Goal: Navigation & Orientation: Understand site structure

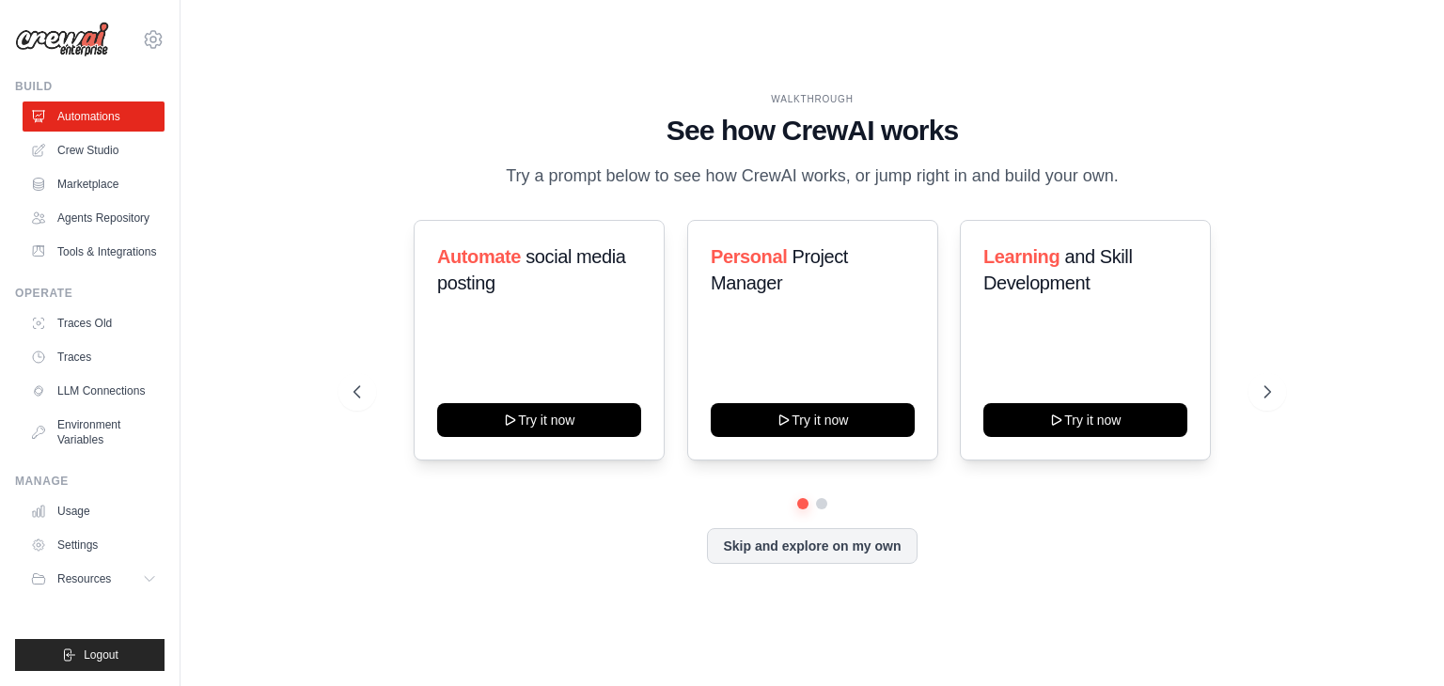
drag, startPoint x: 0, startPoint y: 0, endPoint x: 459, endPoint y: 74, distance: 464.7
click at [459, 74] on div "WALKTHROUGH See how CrewAI works Try a prompt below to see how CrewAI works, or…" at bounding box center [812, 343] width 1203 height 649
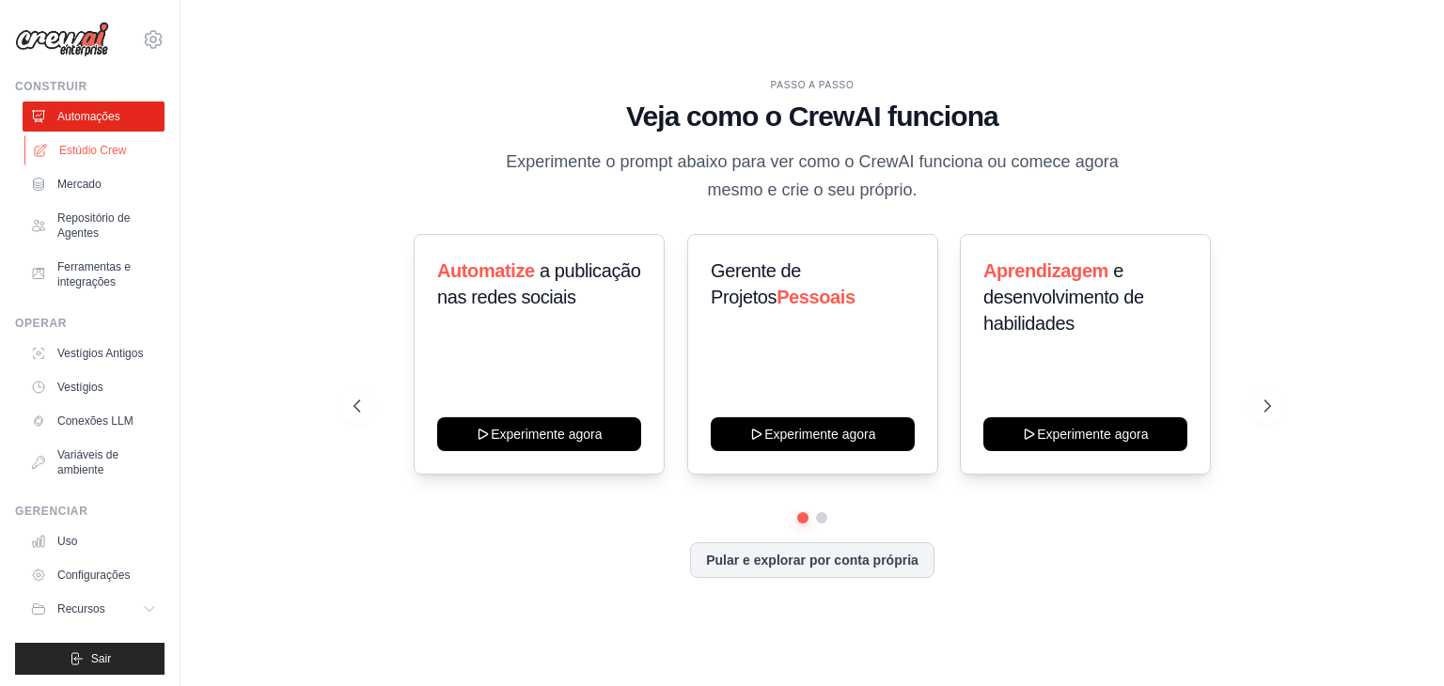
click at [88, 144] on font "Estúdio Crew" at bounding box center [92, 150] width 67 height 13
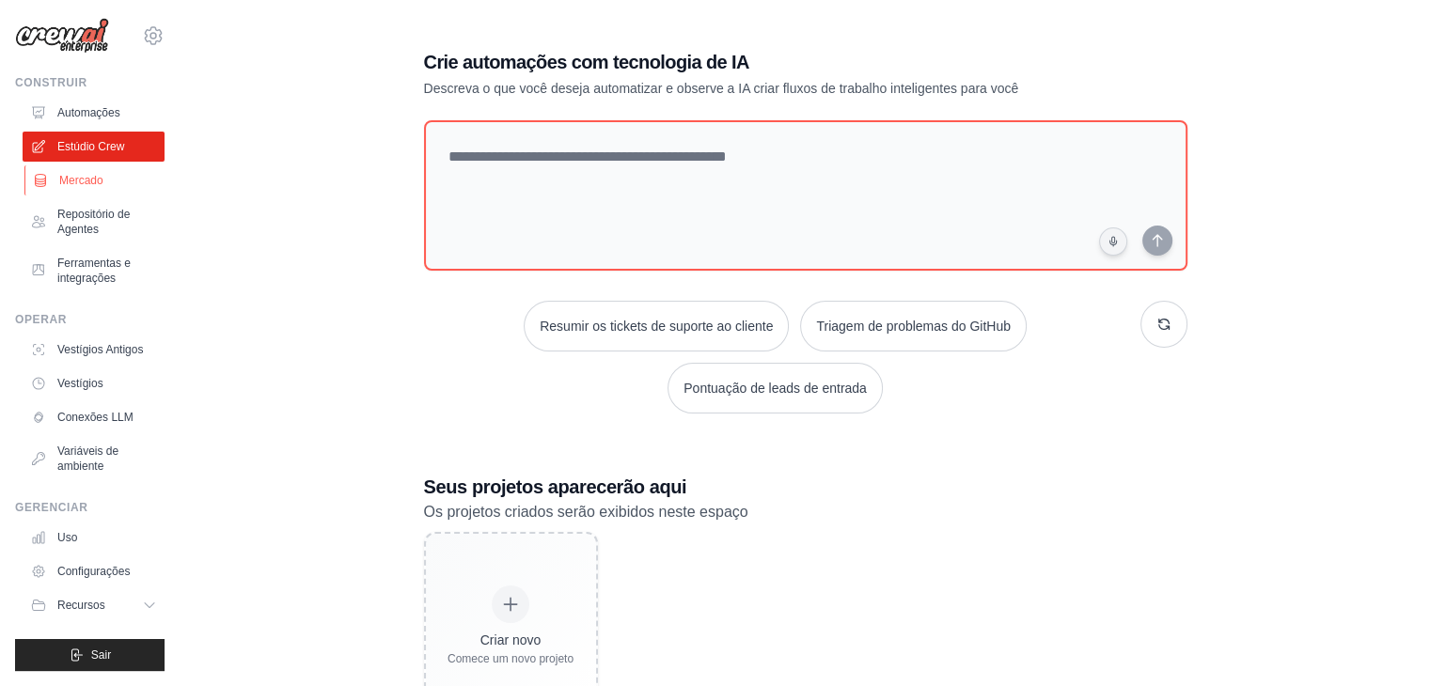
click at [108, 165] on link "Mercado" at bounding box center [95, 180] width 142 height 30
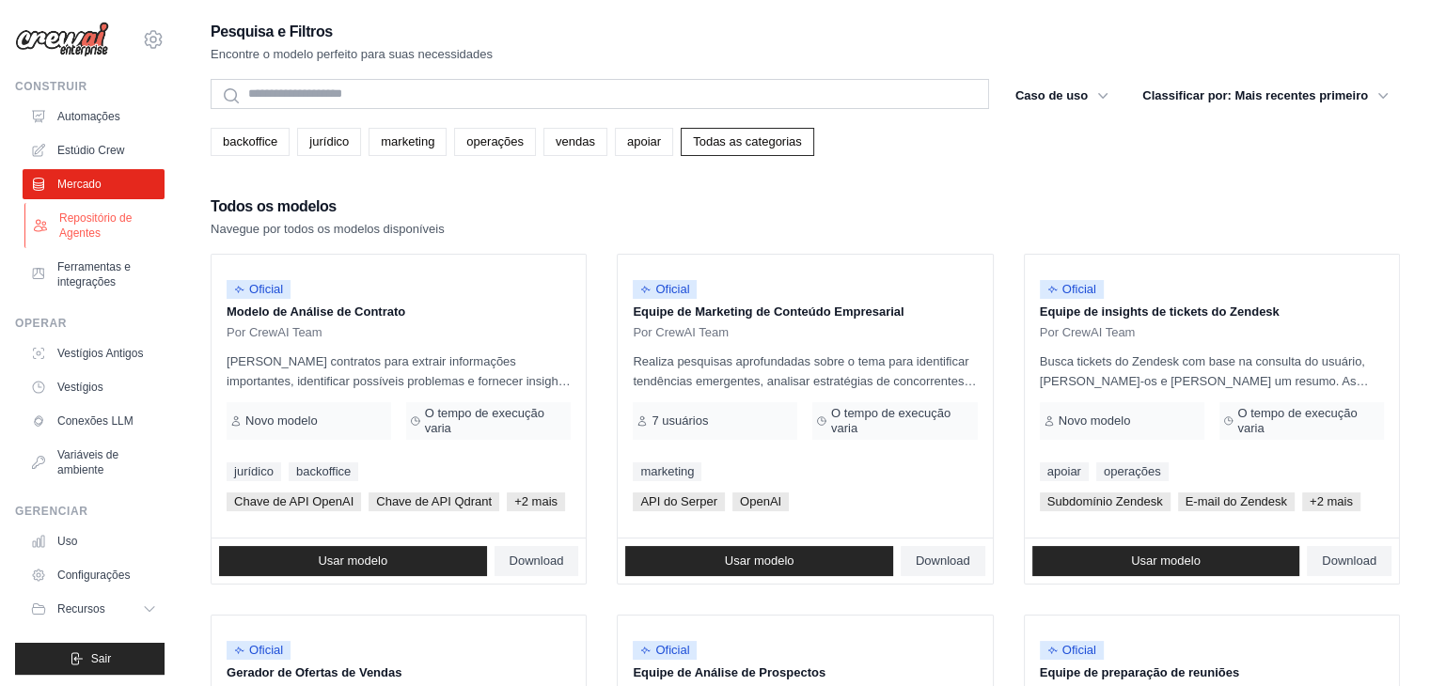
click at [86, 226] on font "Repositório de Agentes" at bounding box center [95, 226] width 72 height 28
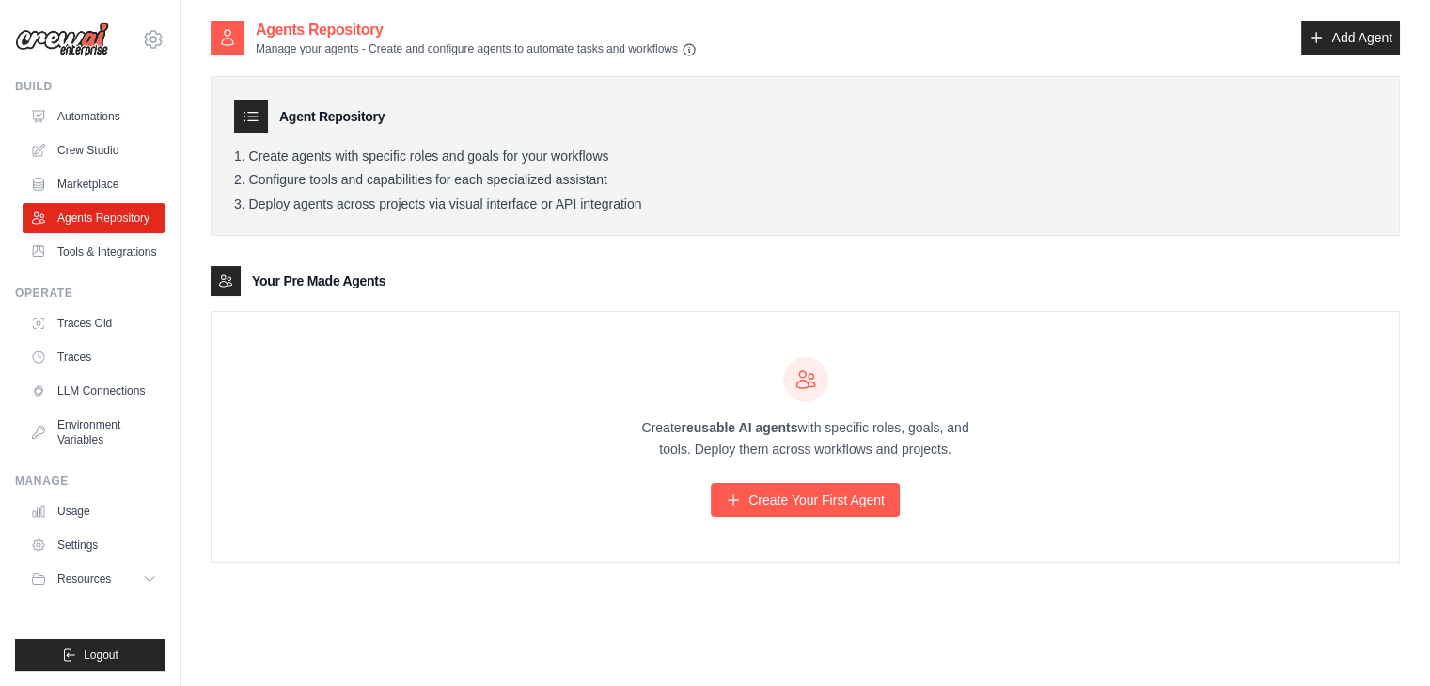
click at [72, 268] on ul "Build Automations Crew Studio Marketplace Agents Repository Resources Blog" at bounding box center [89, 375] width 149 height 592
click at [72, 247] on link "Tools & Integrations" at bounding box center [95, 252] width 142 height 30
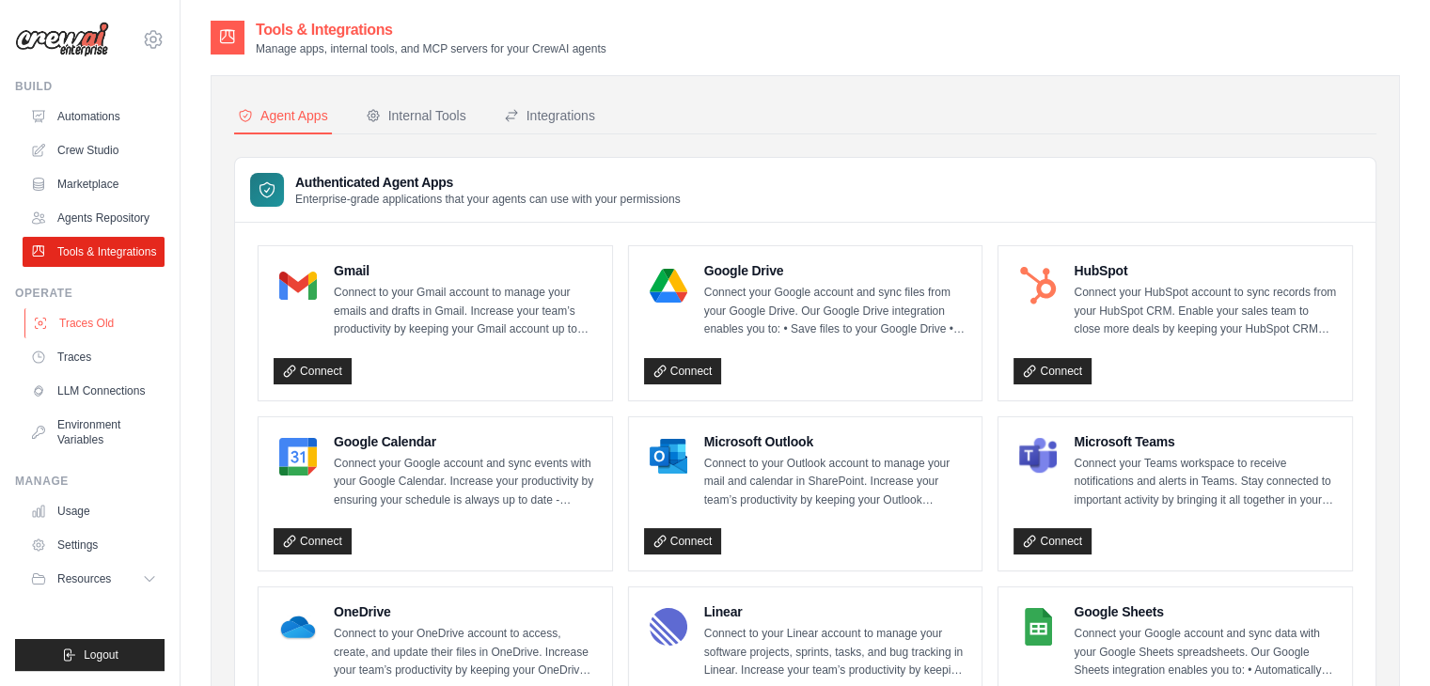
click at [71, 324] on link "Traces Old" at bounding box center [95, 323] width 142 height 30
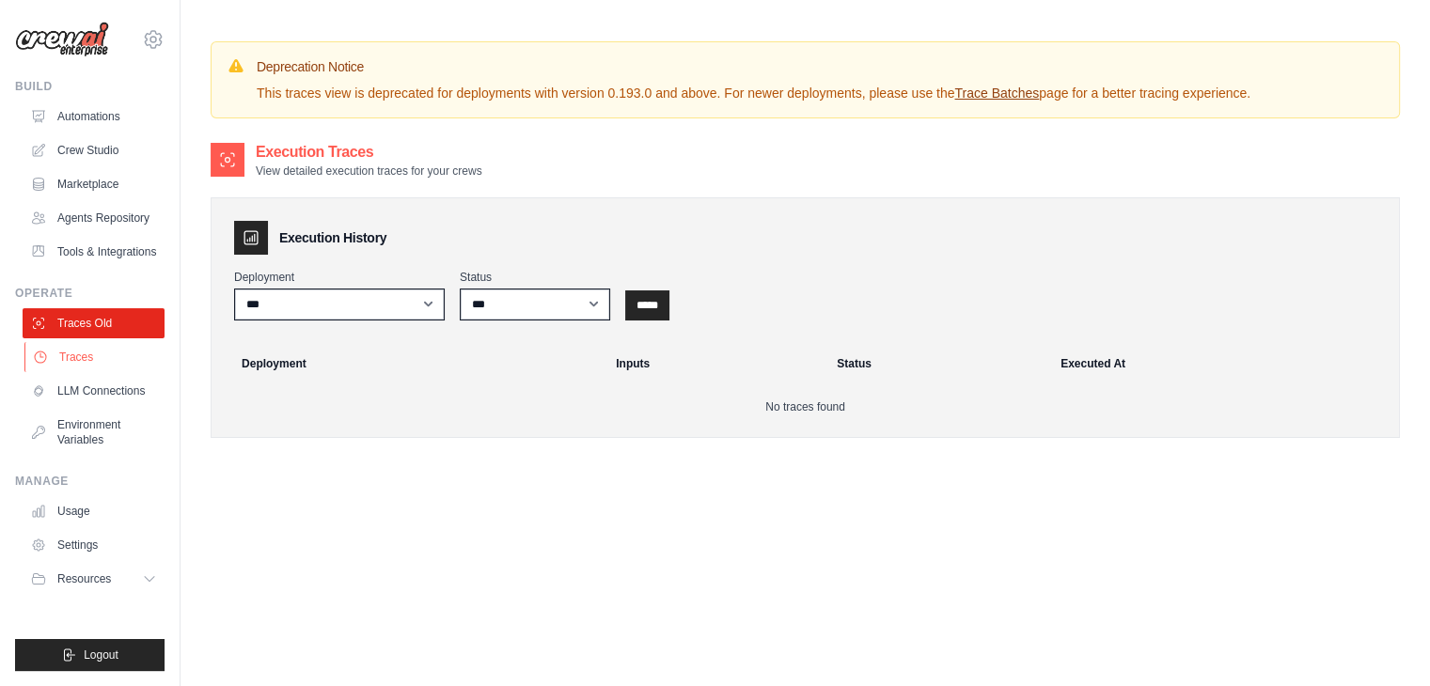
click at [75, 354] on link "Traces" at bounding box center [95, 357] width 142 height 30
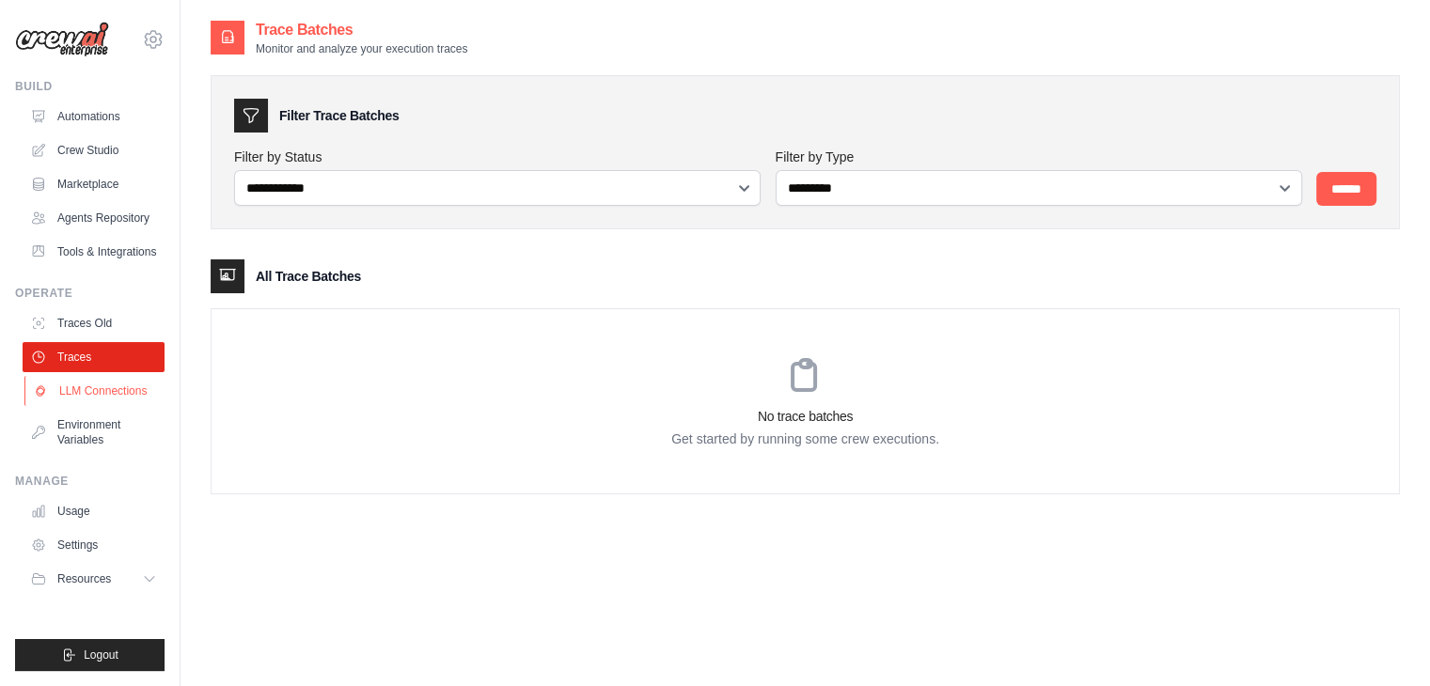
click at [77, 395] on link "LLM Connections" at bounding box center [95, 391] width 142 height 30
